Goal: Task Accomplishment & Management: Use online tool/utility

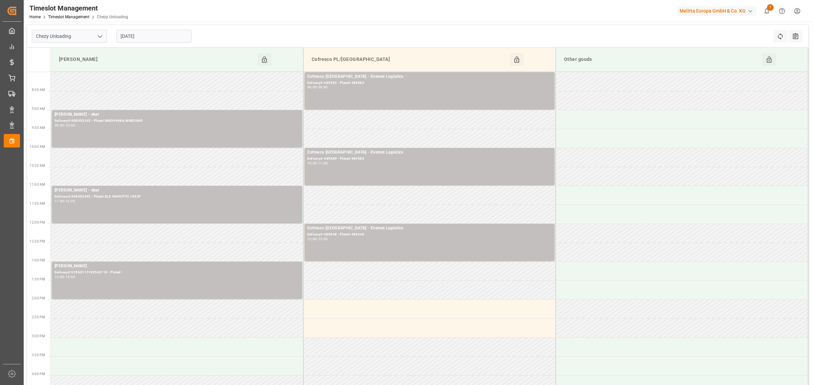
click at [778, 173] on td at bounding box center [681, 176] width 252 height 19
click at [101, 36] on polyline "open menu" at bounding box center [100, 37] width 4 height 2
click at [79, 49] on div "Chezy Loading" at bounding box center [69, 51] width 75 height 15
type input "Chezy Loading"
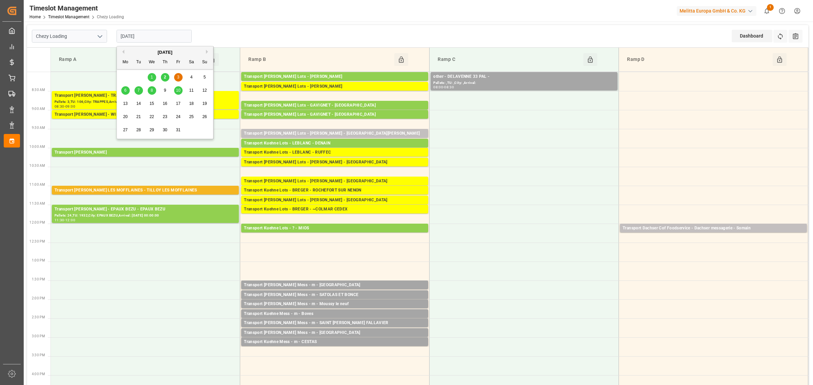
click at [137, 39] on input "[DATE]" at bounding box center [153, 36] width 75 height 13
click at [163, 74] on div "2" at bounding box center [165, 77] width 8 height 8
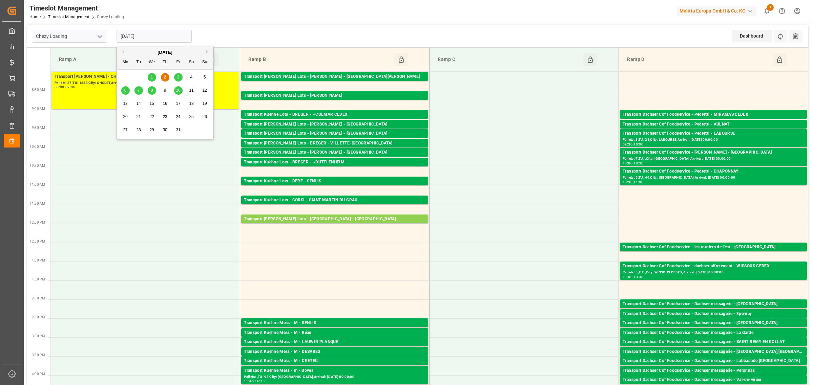
click at [152, 38] on input "[DATE]" at bounding box center [153, 36] width 75 height 13
click at [178, 75] on span "3" at bounding box center [178, 77] width 2 height 5
type input "[DATE]"
